Goal: Task Accomplishment & Management: Use online tool/utility

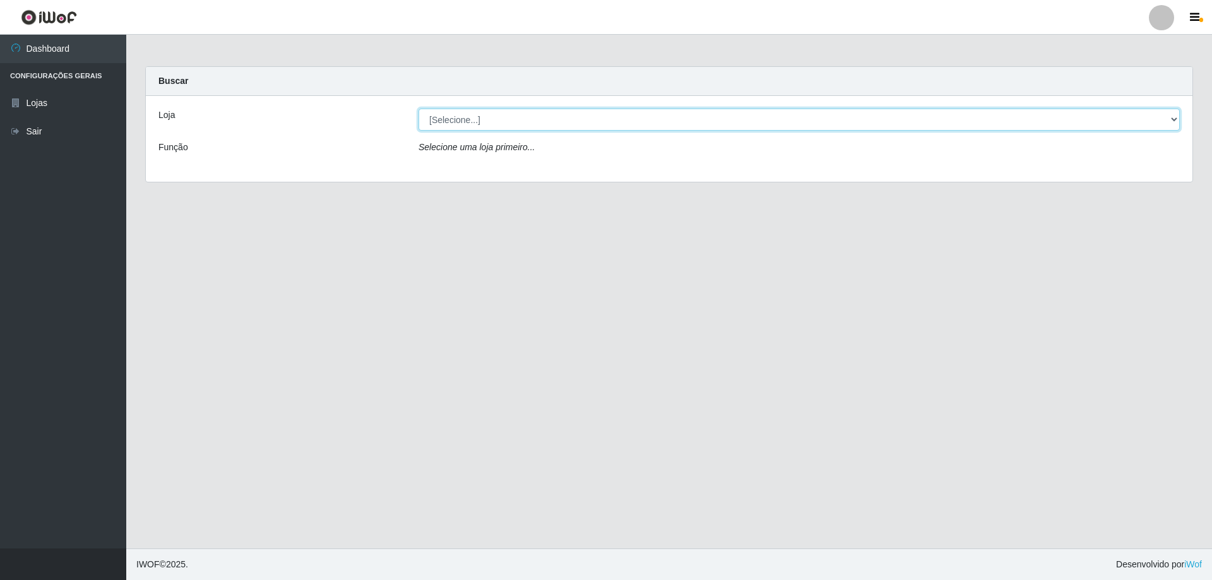
click at [468, 119] on select "[Selecione...] SuperShow Bis - Avenida 6 SuperShow [GEOGRAPHIC_DATA]" at bounding box center [799, 120] width 761 height 22
select select "60"
click at [419, 109] on select "[Selecione...] SuperShow Bis - Avenida 6 SuperShow [GEOGRAPHIC_DATA]" at bounding box center [799, 120] width 761 height 22
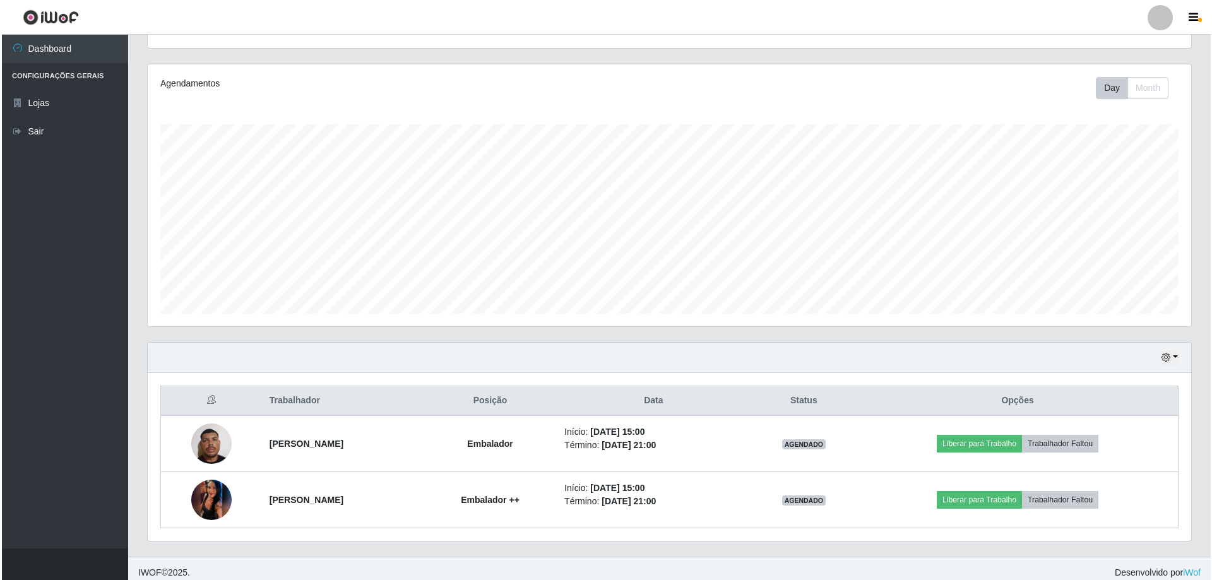
scroll to position [146, 0]
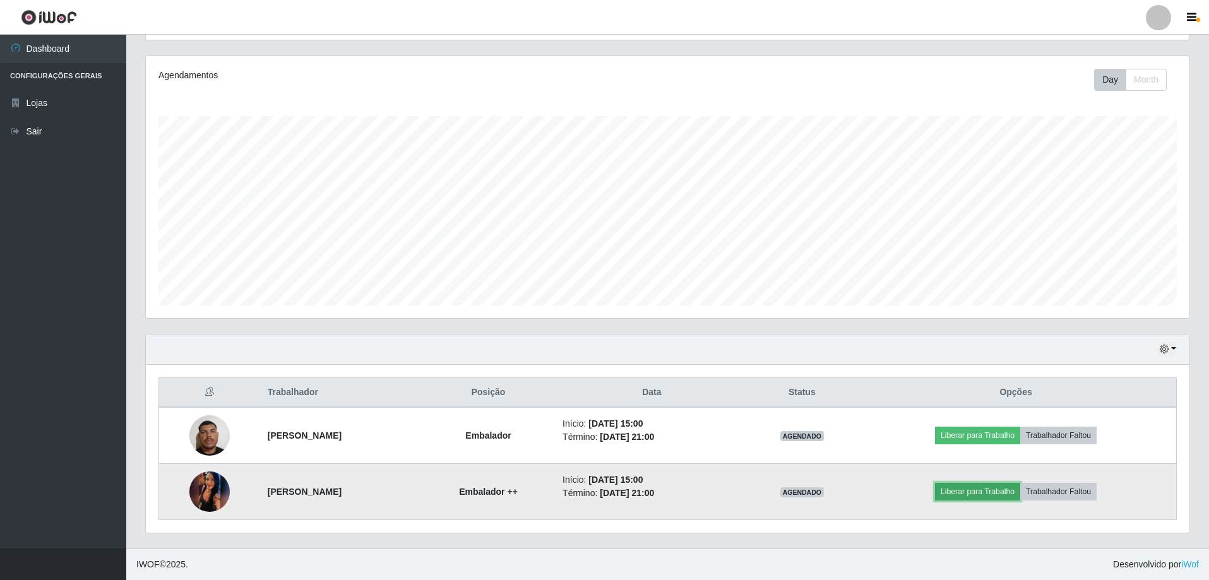
click at [1000, 495] on button "Liberar para Trabalho" at bounding box center [977, 492] width 85 height 18
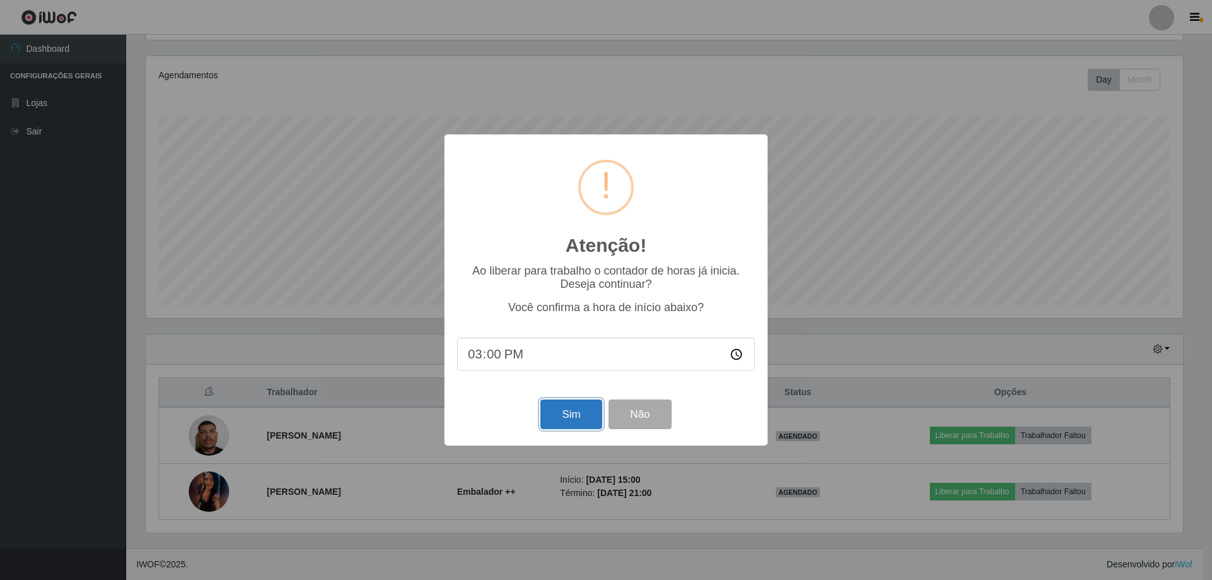
click at [564, 418] on button "Sim" at bounding box center [570, 415] width 61 height 30
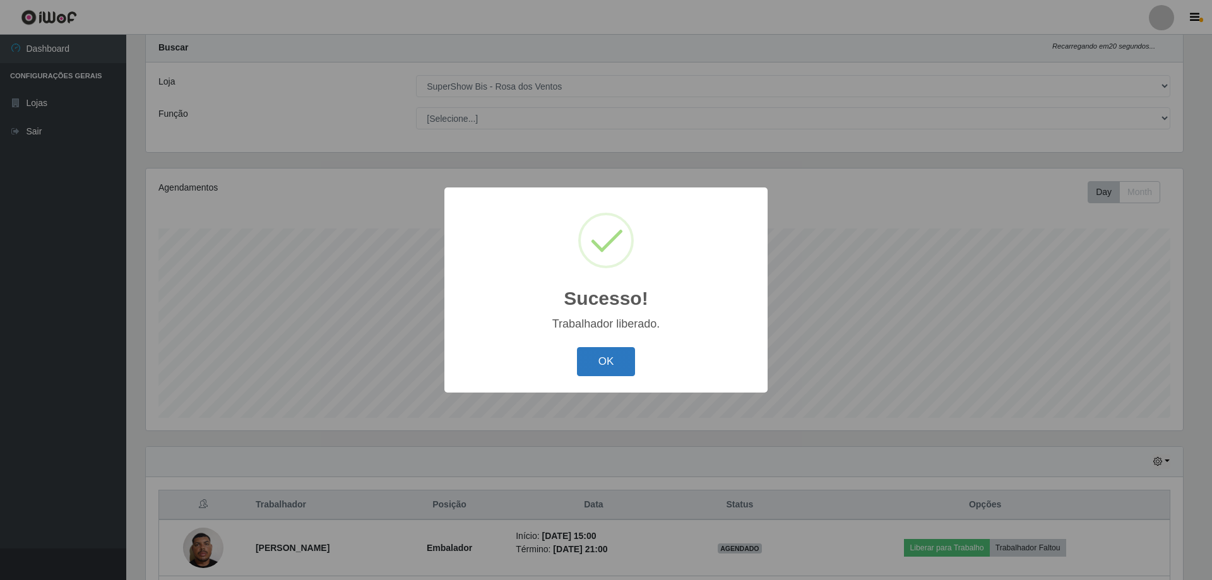
click at [595, 370] on button "OK" at bounding box center [606, 362] width 59 height 30
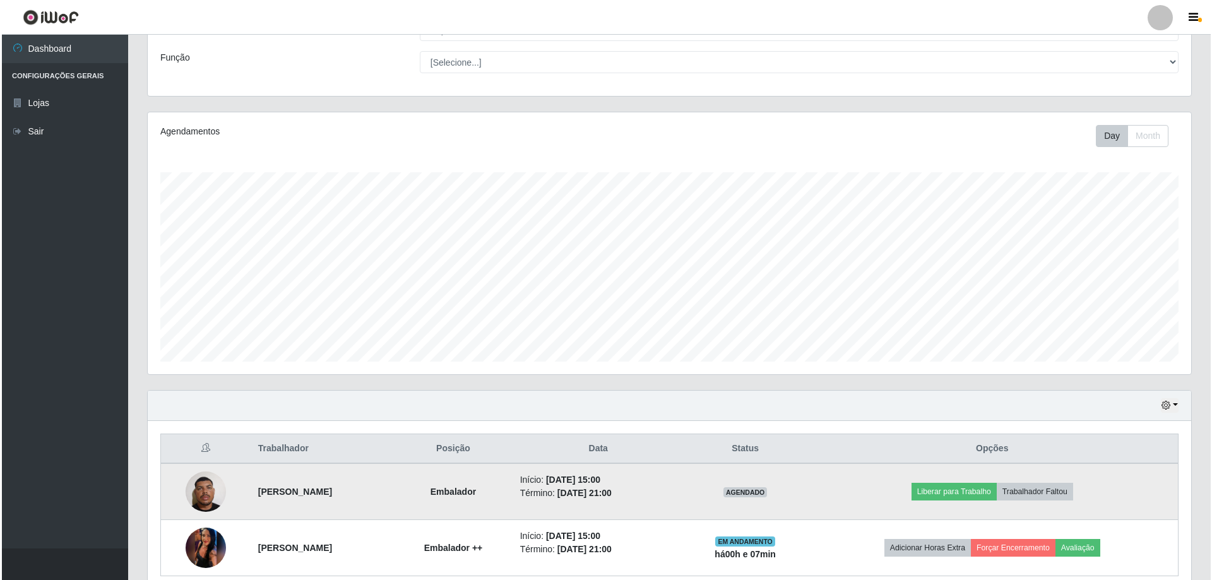
scroll to position [146, 0]
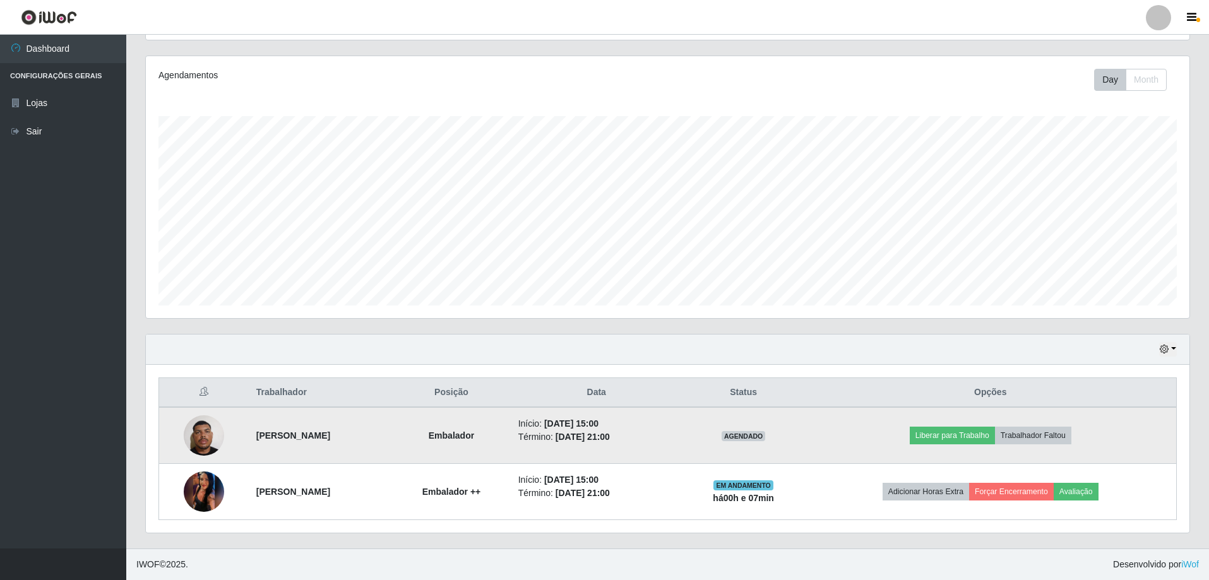
click at [204, 444] on img at bounding box center [204, 435] width 40 height 54
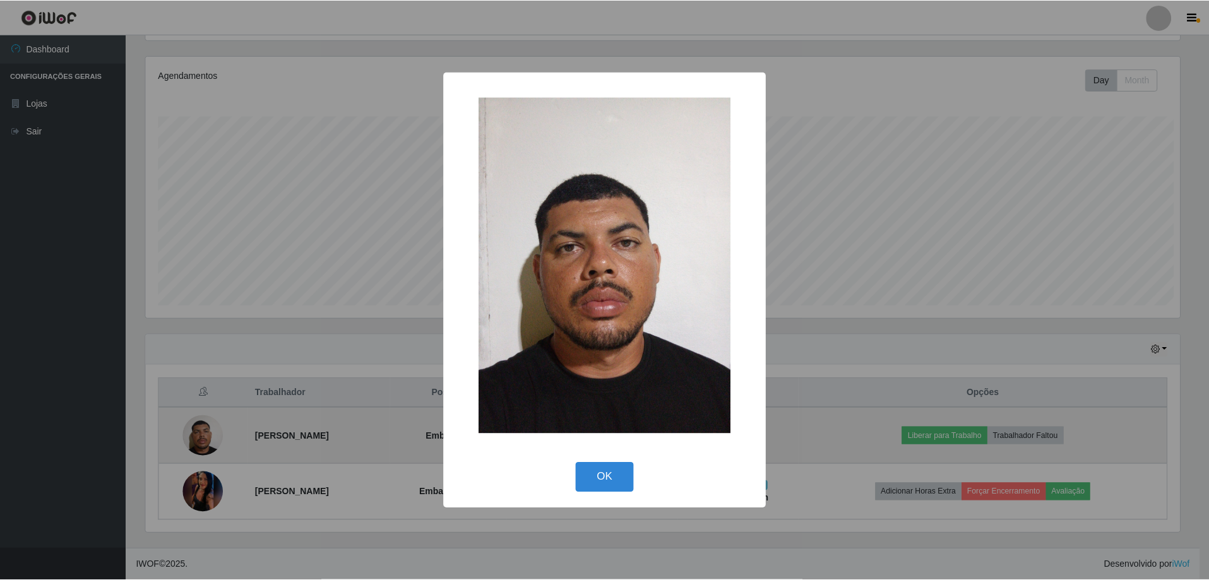
scroll to position [262, 1037]
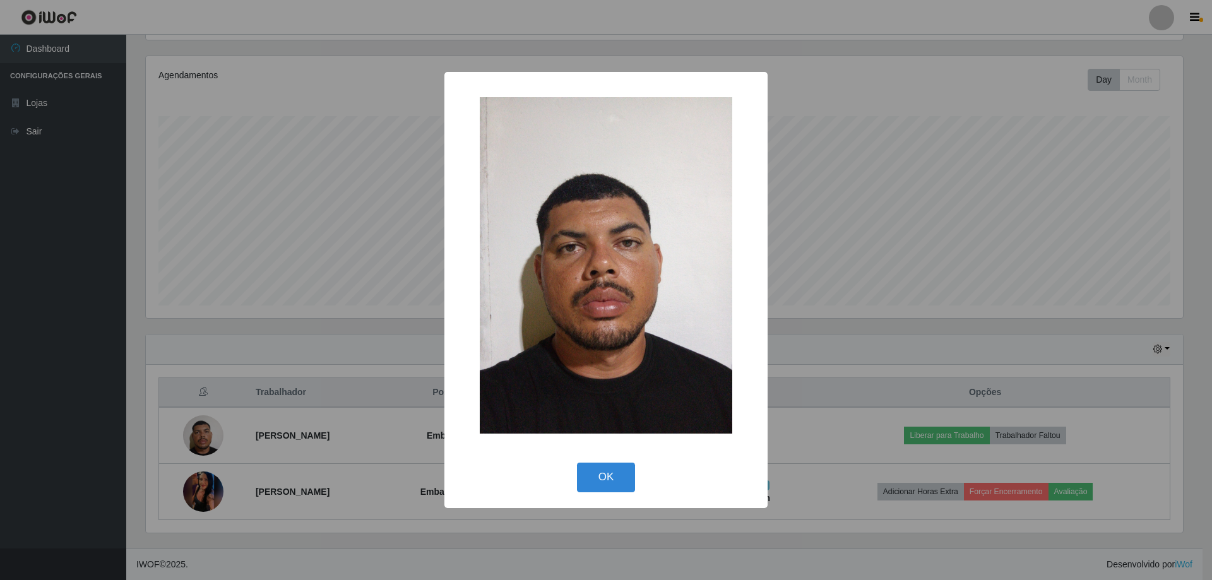
click at [339, 359] on div "× OK Cancel" at bounding box center [606, 290] width 1212 height 580
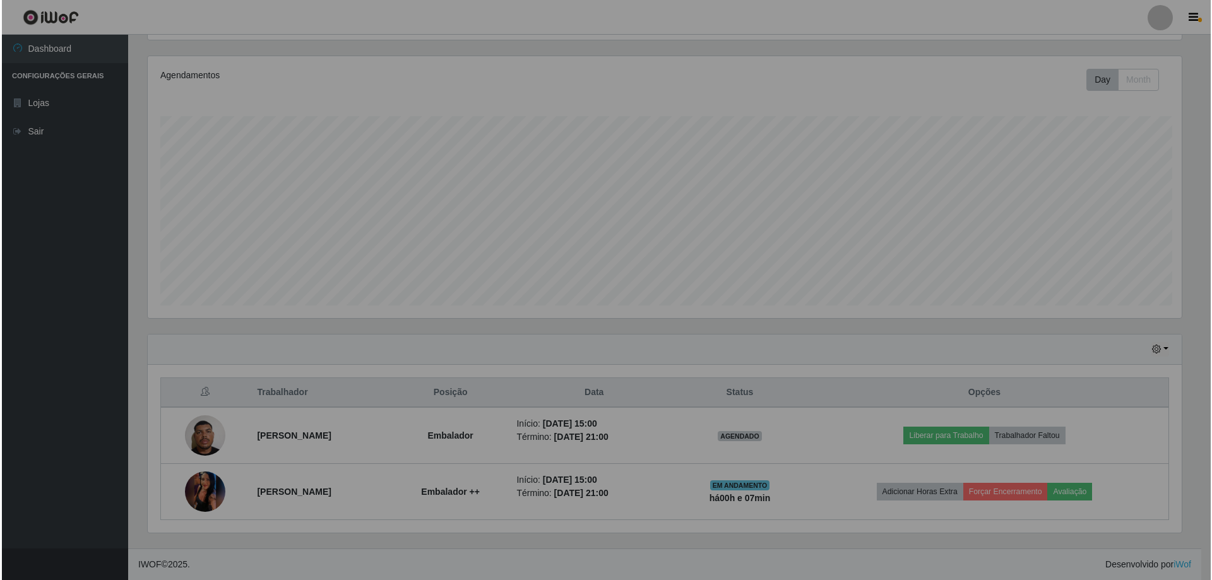
scroll to position [262, 1044]
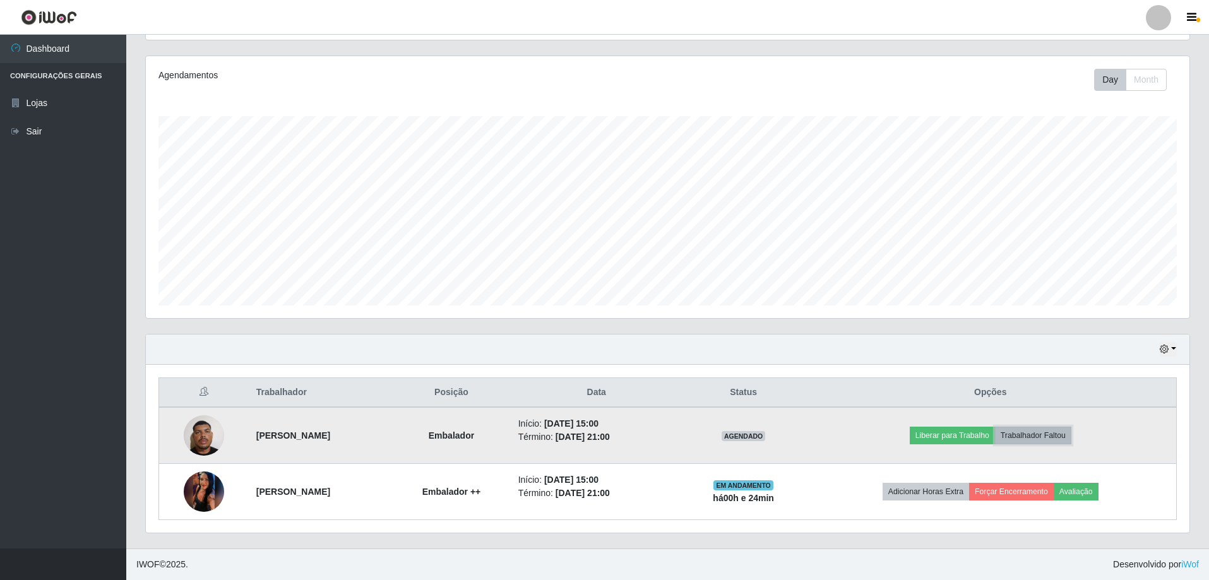
click at [1063, 439] on button "Trabalhador Faltou" at bounding box center [1033, 436] width 76 height 18
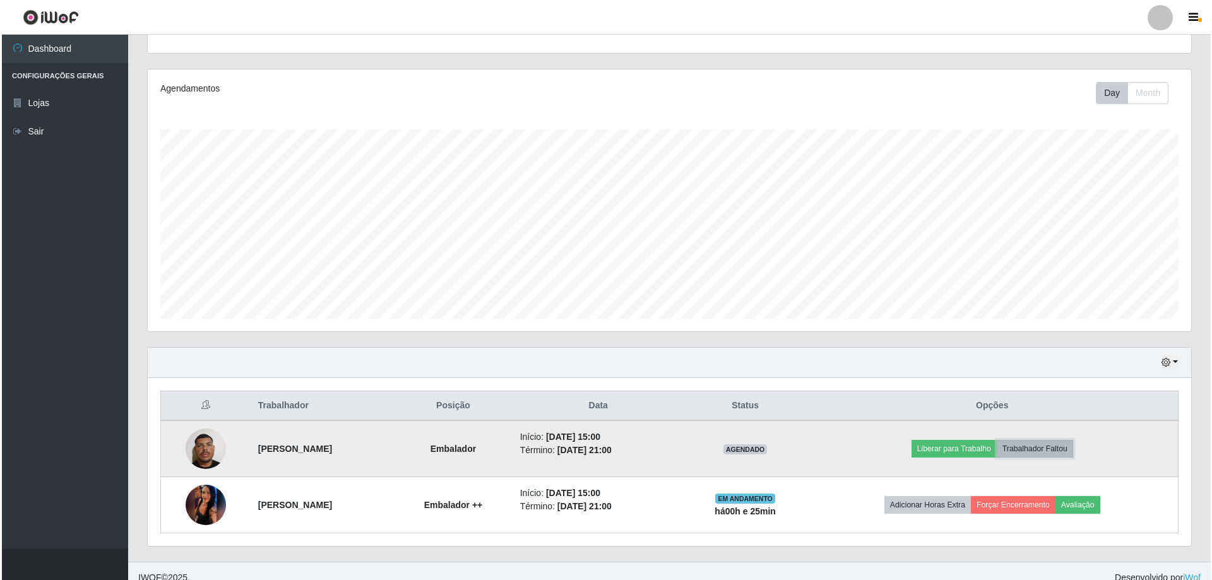
scroll to position [146, 0]
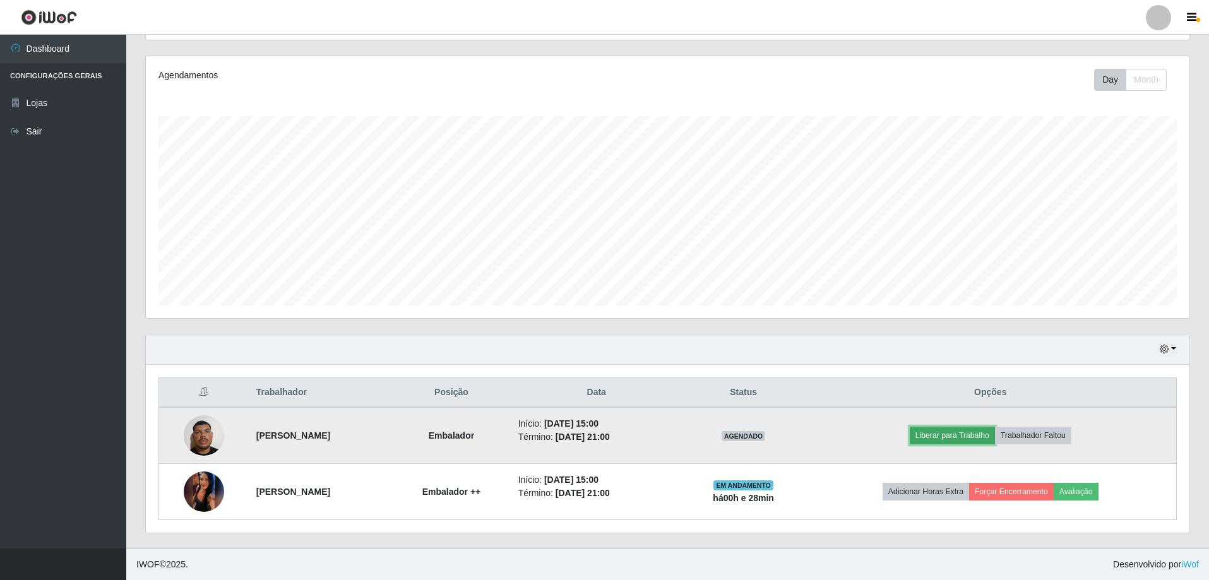
click at [962, 443] on button "Liberar para Trabalho" at bounding box center [952, 436] width 85 height 18
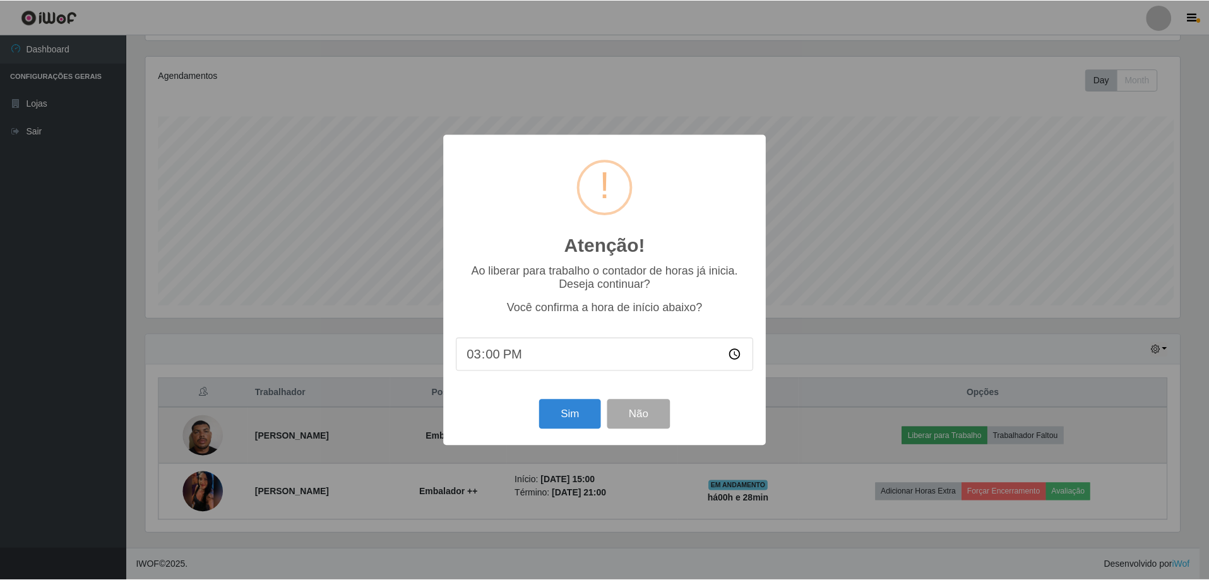
scroll to position [262, 1037]
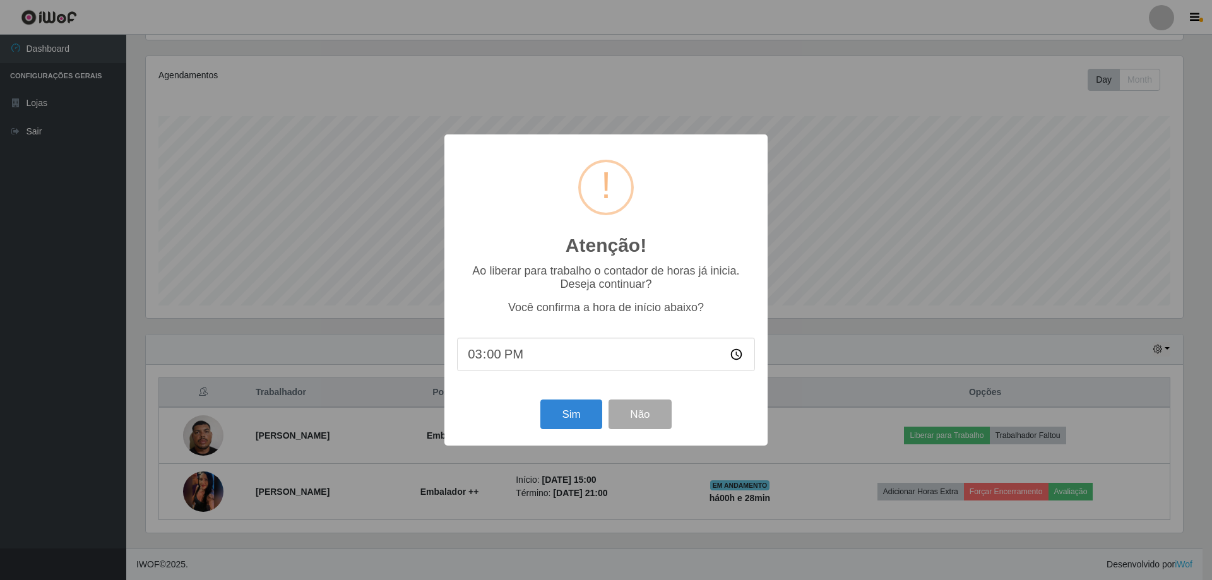
click at [499, 359] on input "15:00" at bounding box center [606, 354] width 298 height 33
type input "15:25"
click at [584, 420] on button "Sim" at bounding box center [570, 415] width 61 height 30
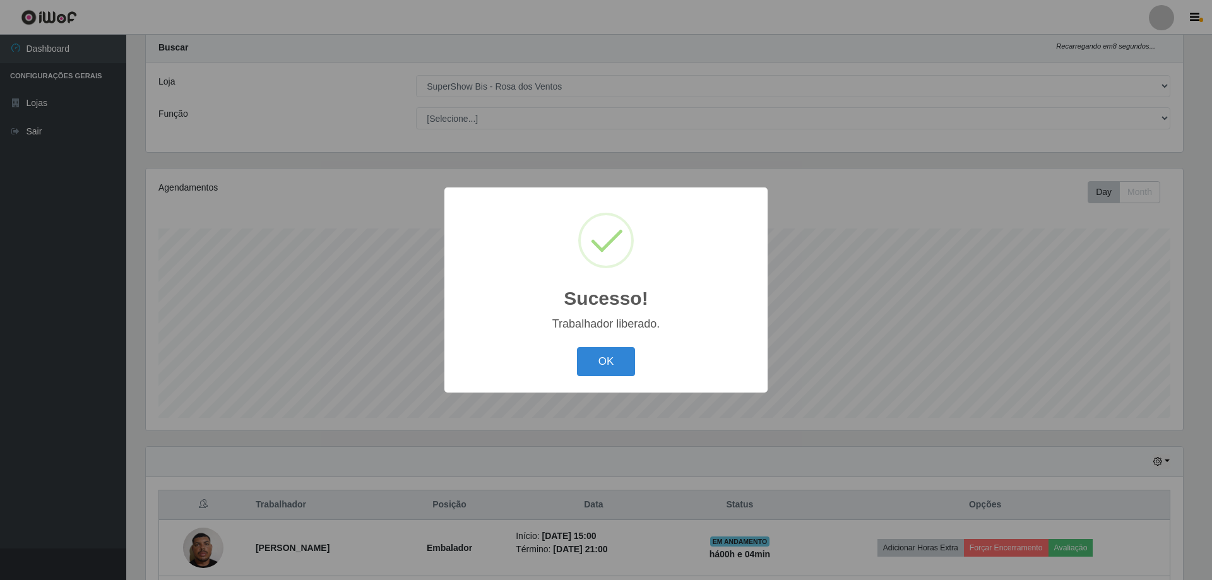
click at [607, 342] on div "Sucesso! × Trabalhador liberado. OK Cancel" at bounding box center [605, 290] width 323 height 205
click at [625, 366] on button "OK" at bounding box center [606, 362] width 59 height 30
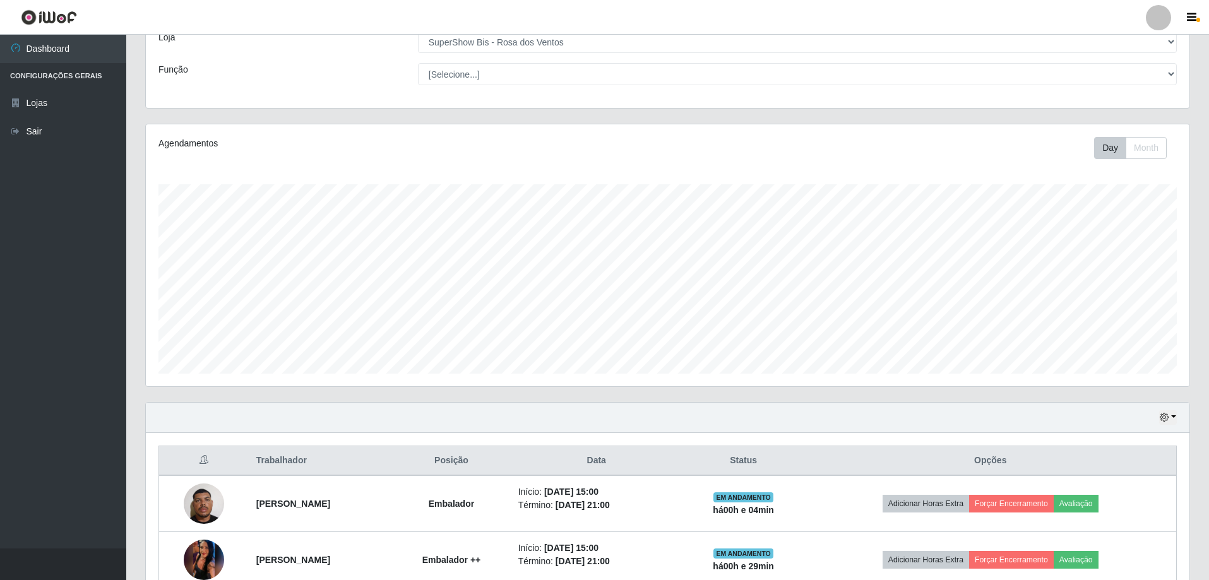
scroll to position [0, 0]
